Goal: Download file/media

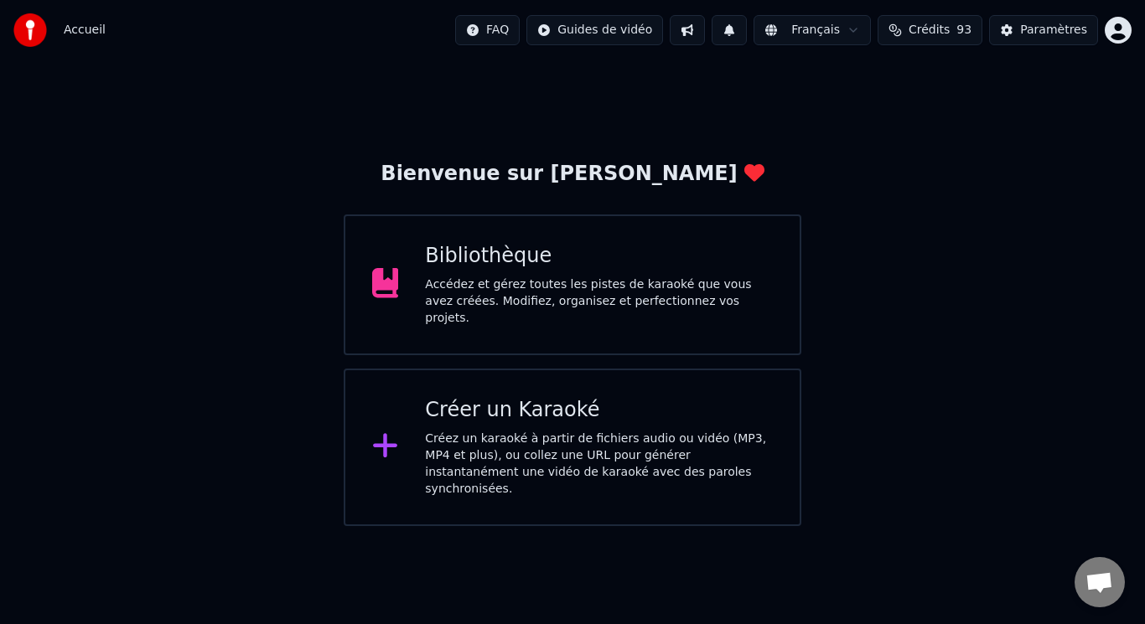
click at [520, 286] on div "Accédez et gérez toutes les pistes de karaoké que vous avez créées. Modifiez, o…" at bounding box center [599, 302] width 348 height 50
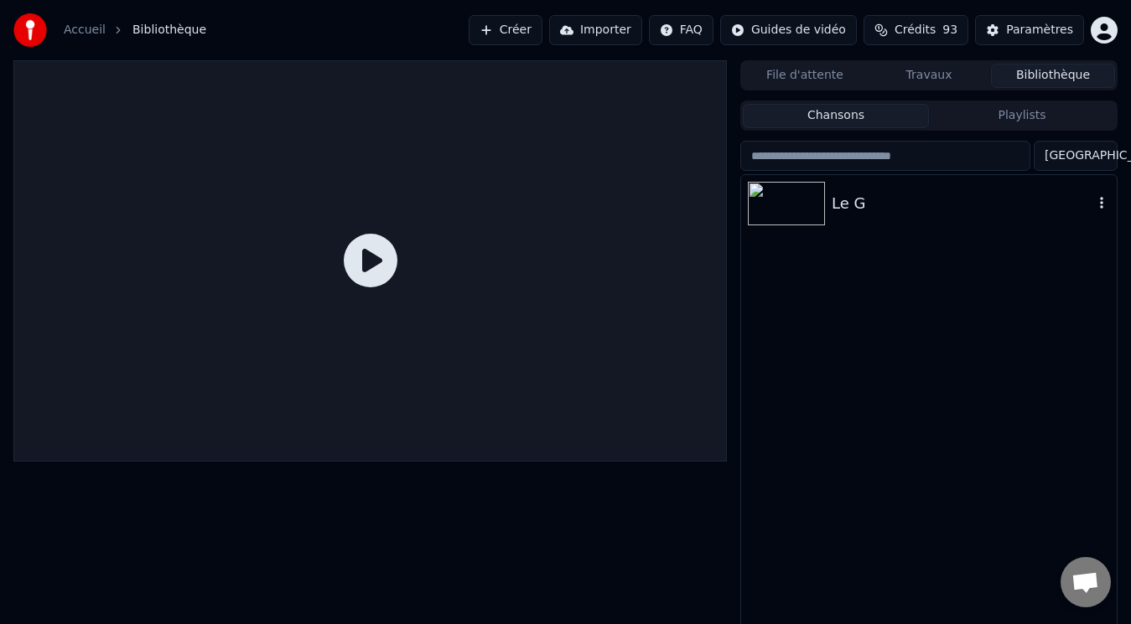
click at [794, 198] on img at bounding box center [786, 204] width 77 height 44
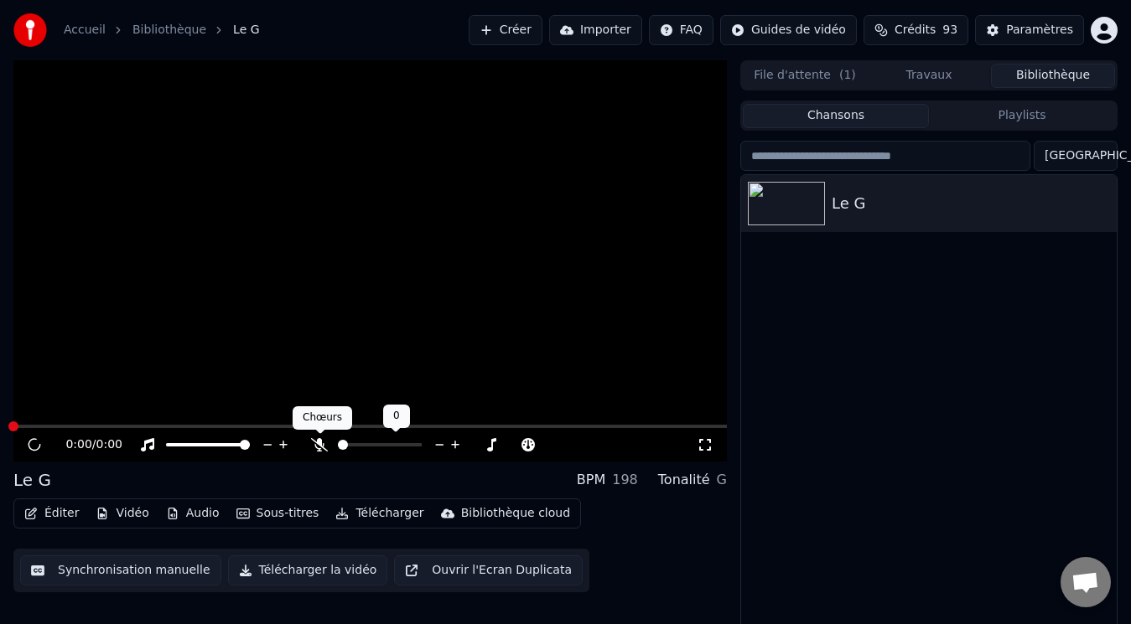
click at [321, 445] on icon at bounding box center [319, 444] width 17 height 13
click at [789, 205] on img at bounding box center [786, 204] width 77 height 44
click at [923, 81] on button "Travaux" at bounding box center [929, 76] width 124 height 24
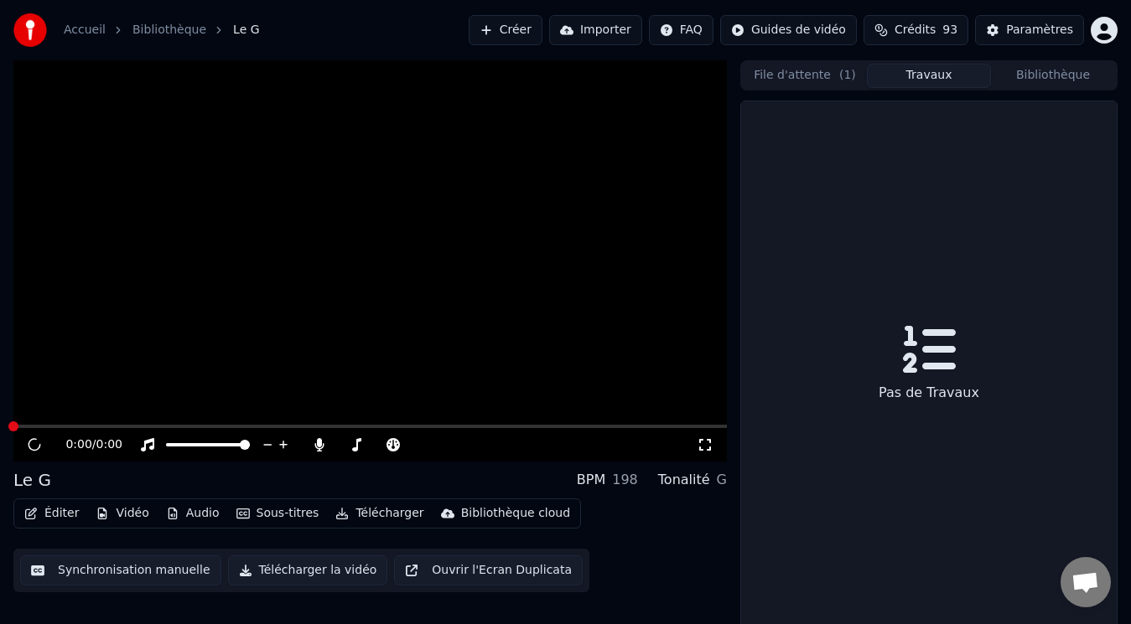
click at [820, 78] on button "File d'attente ( 1 )" at bounding box center [805, 76] width 124 height 24
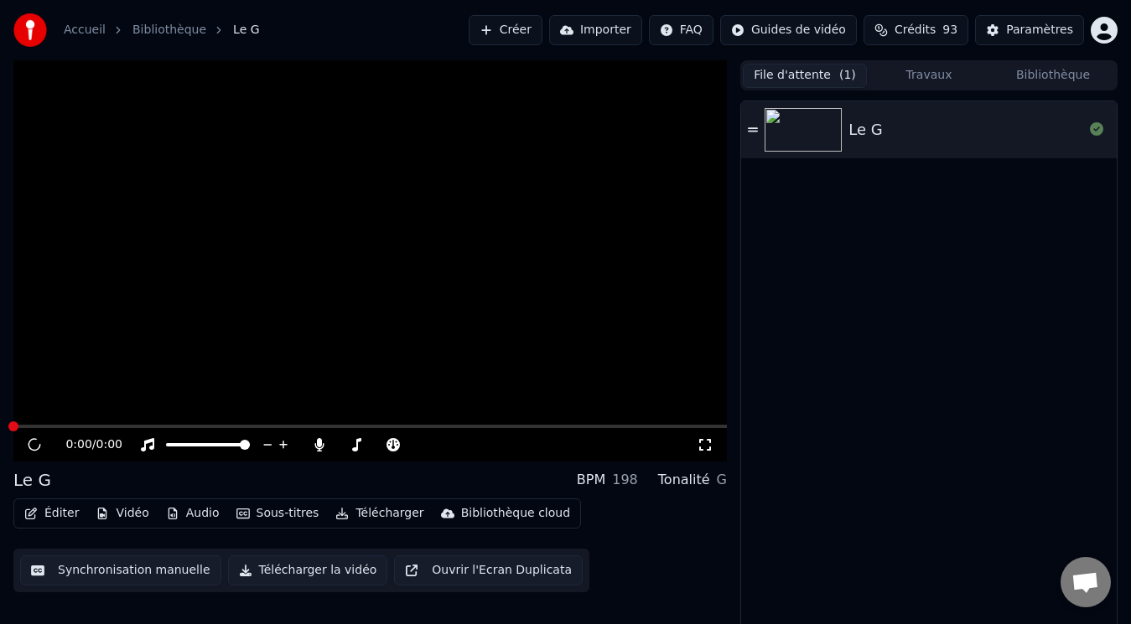
click at [1064, 77] on button "Bibliothèque" at bounding box center [1053, 76] width 124 height 24
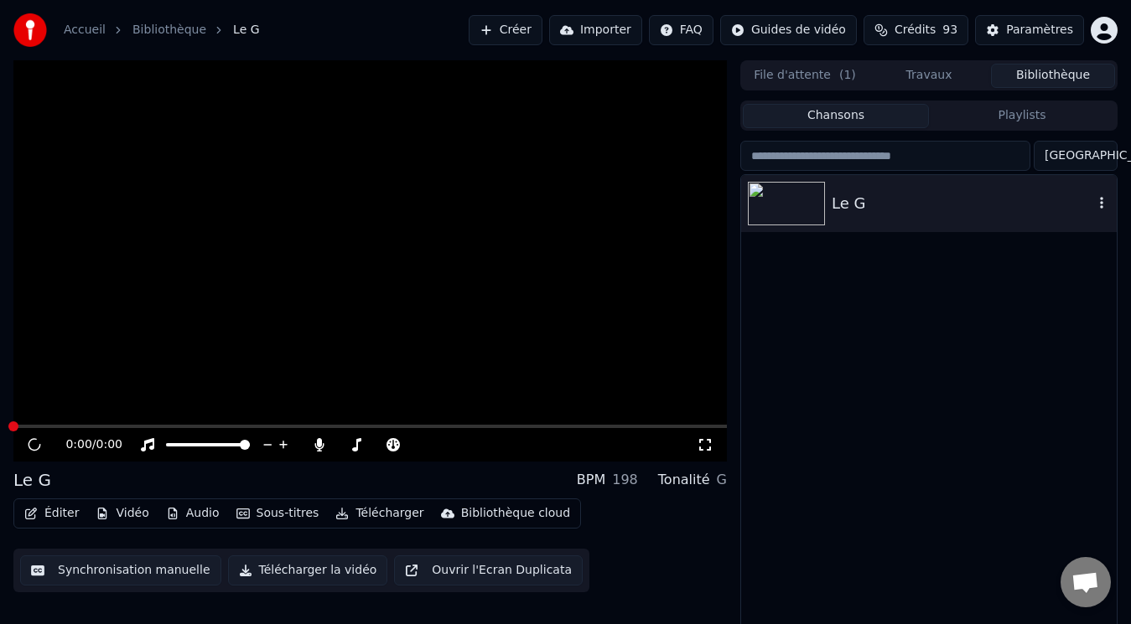
click at [772, 207] on img at bounding box center [786, 204] width 77 height 44
click at [283, 567] on button "Télécharger la vidéo" at bounding box center [308, 571] width 160 height 30
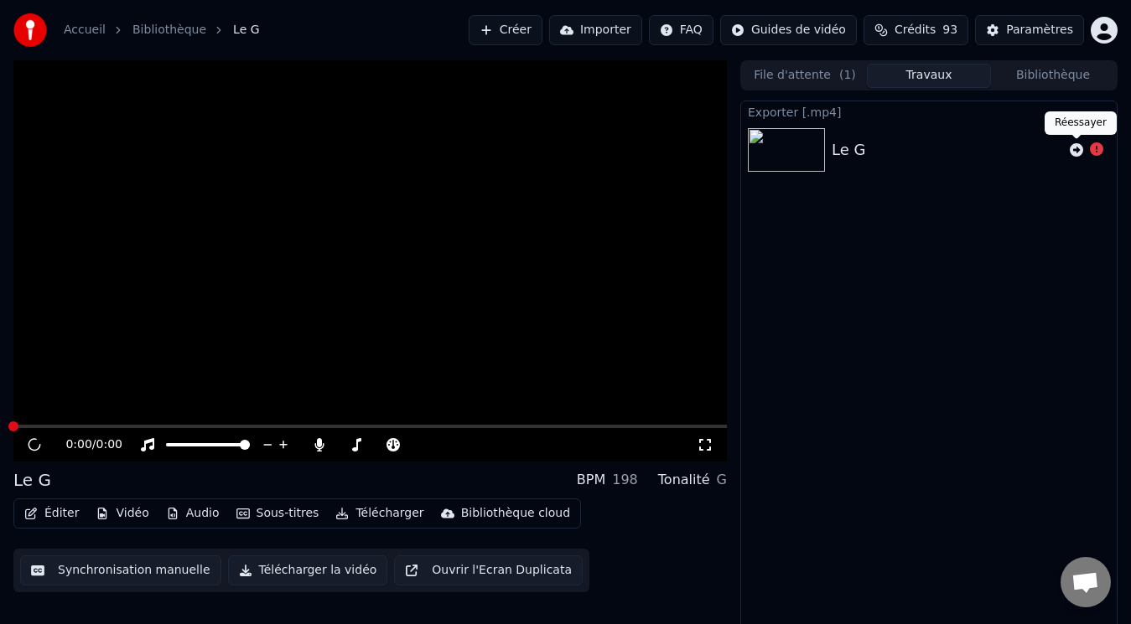
click at [1076, 150] on icon at bounding box center [1076, 149] width 13 height 13
